Goal: Information Seeking & Learning: Learn about a topic

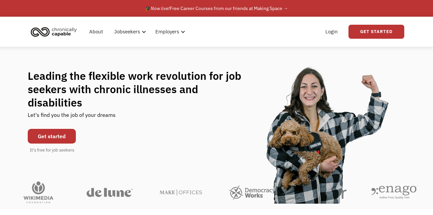
scroll to position [3, 0]
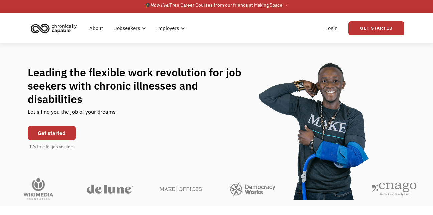
click at [184, 117] on div "Leading the flexible work revolution for job seekers with chronic illnesses and…" at bounding box center [217, 108] width 378 height 85
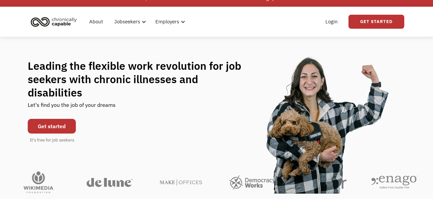
scroll to position [10, 0]
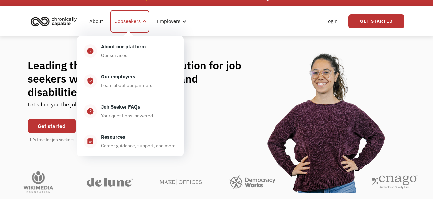
click at [135, 27] on div "Jobseekers" at bounding box center [129, 21] width 39 height 23
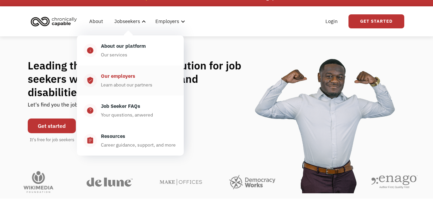
click at [123, 82] on div "Learn about our partners" at bounding box center [126, 85] width 51 height 8
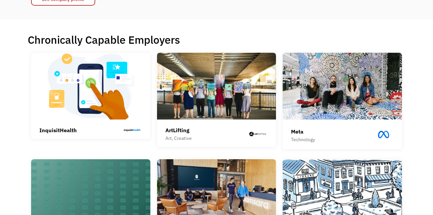
scroll to position [128, 0]
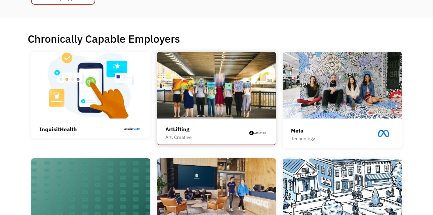
click at [219, 91] on img at bounding box center [216, 85] width 119 height 67
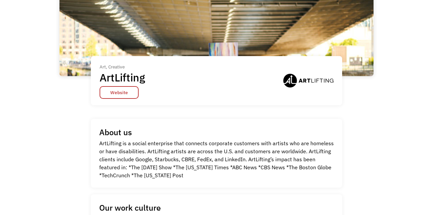
scroll to position [69, 0]
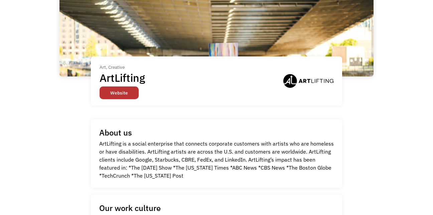
click at [134, 95] on link "Website" at bounding box center [119, 93] width 39 height 13
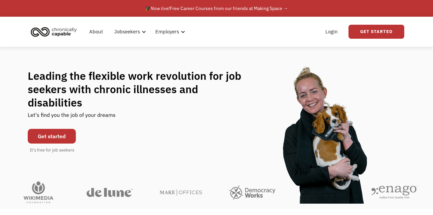
click at [109, 28] on nav "About Jobseekers info About our platform Our services verified_user Our employe…" at bounding box center [137, 31] width 105 height 21
click at [69, 129] on link "Get started" at bounding box center [52, 136] width 48 height 15
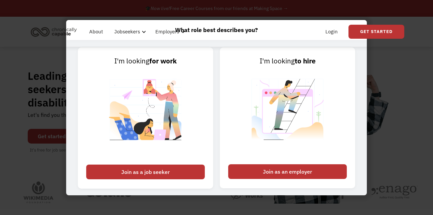
click at [398, 70] on div "What role best describes you? I'm looking for work Join as a job seeker I'm loo…" at bounding box center [216, 107] width 433 height 215
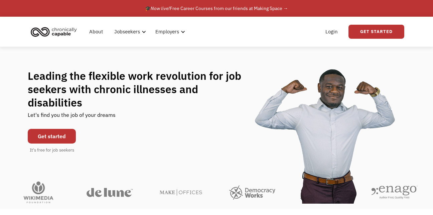
click at [124, 141] on div "Leading the flexible work revolution for job seekers with chronic illnesses and…" at bounding box center [217, 111] width 378 height 85
